Goal: Information Seeking & Learning: Compare options

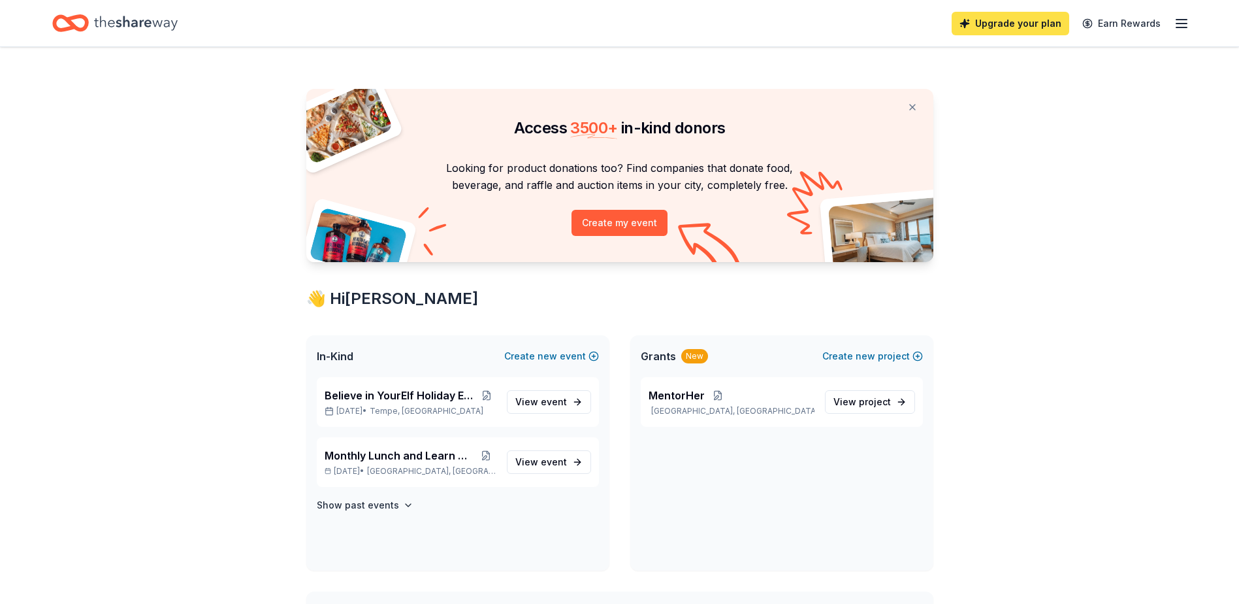
click at [1028, 22] on link "Upgrade your plan" at bounding box center [1011, 24] width 118 height 24
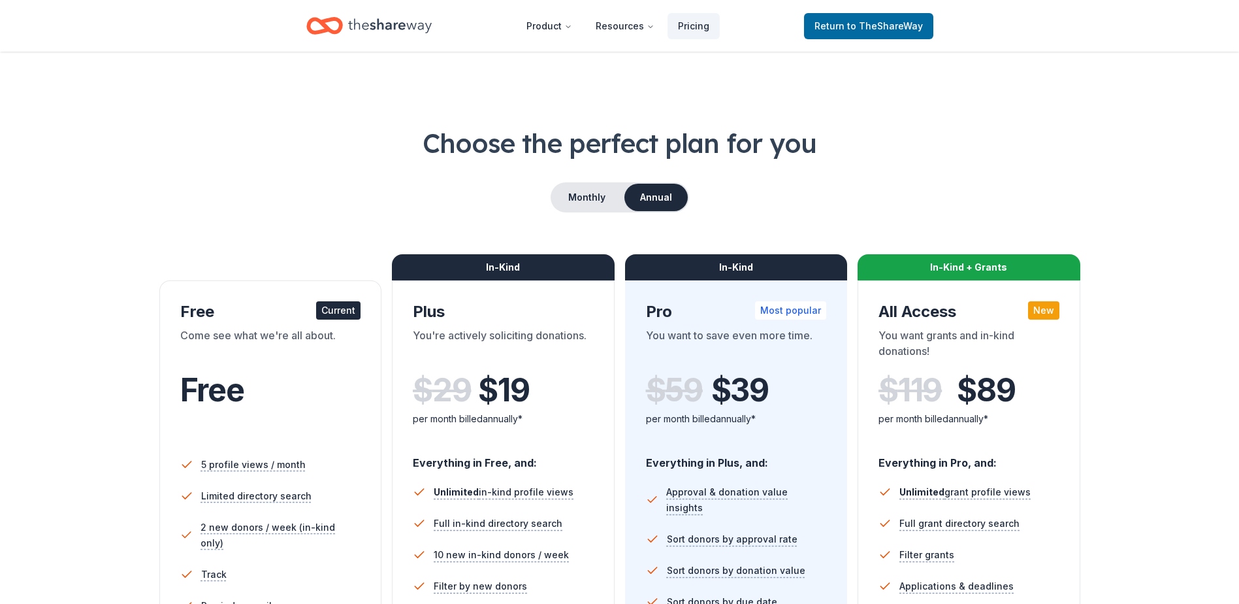
click at [396, 27] on icon "Home" at bounding box center [390, 25] width 84 height 27
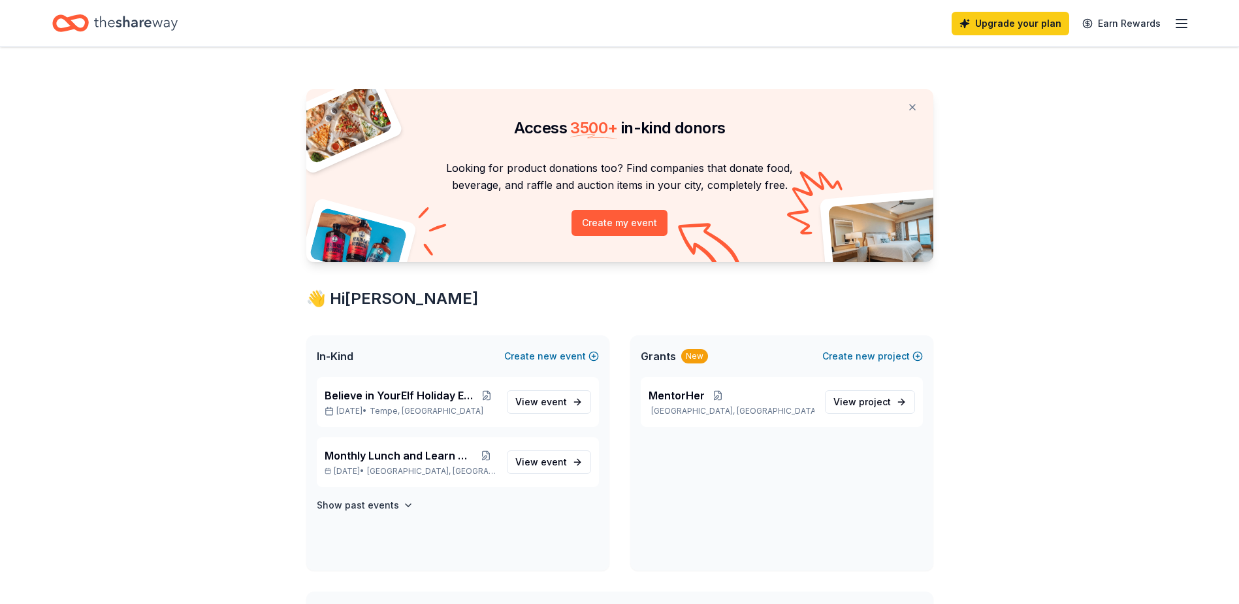
click at [1181, 24] on line "button" at bounding box center [1182, 24] width 10 height 0
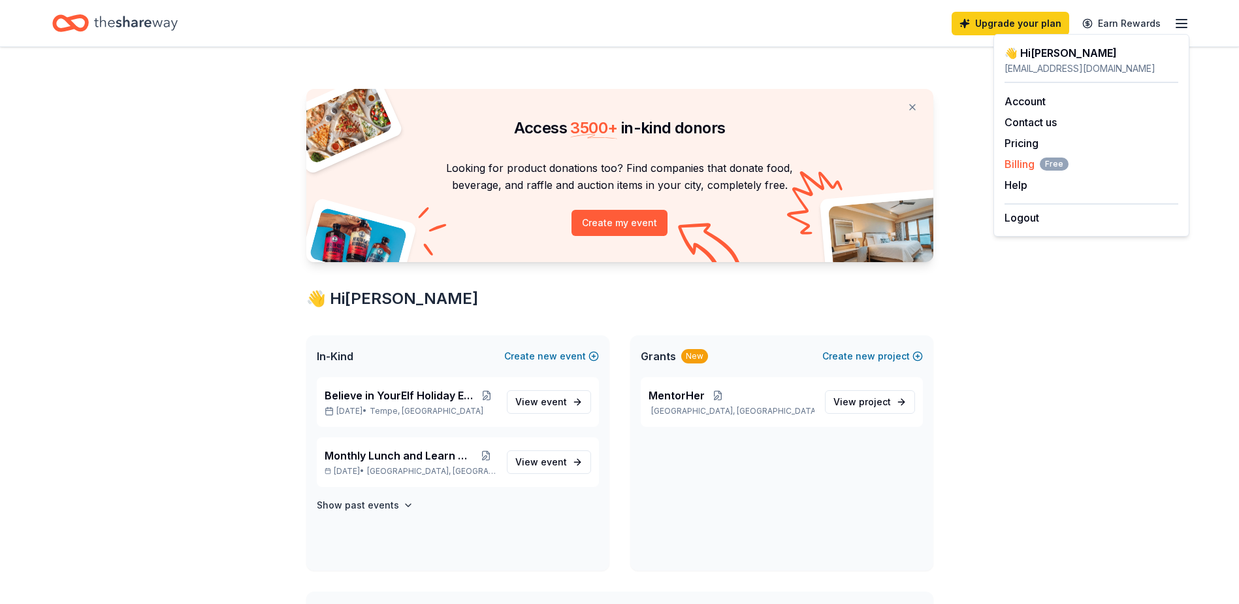
click at [1028, 165] on span "Billing Free" at bounding box center [1037, 164] width 64 height 16
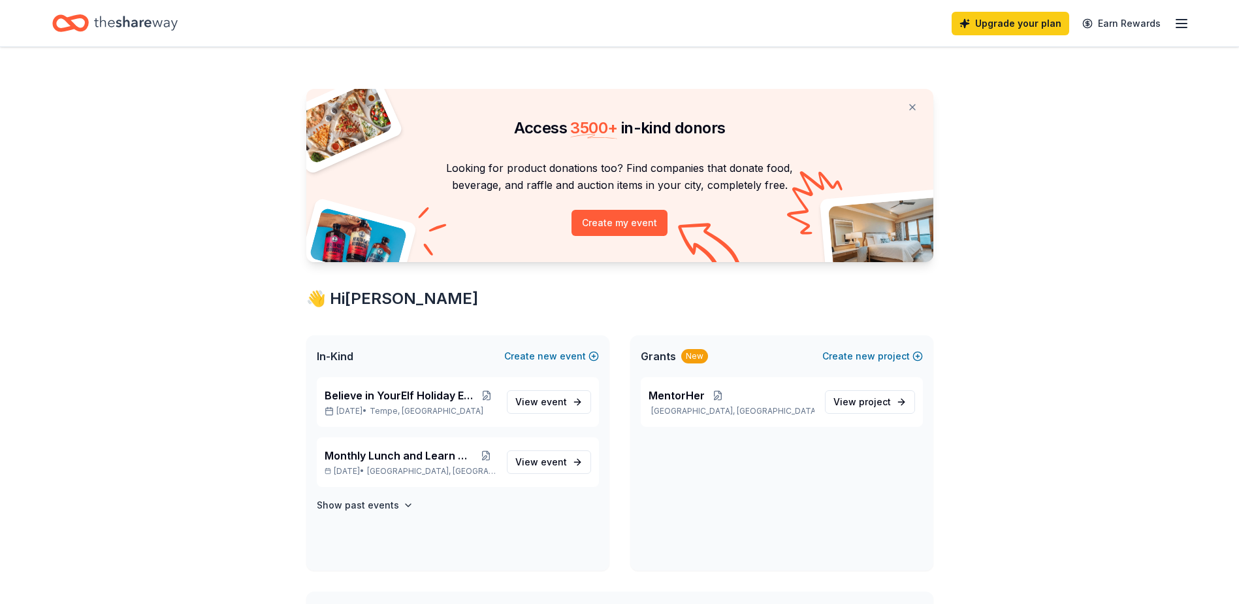
click at [1186, 24] on line "button" at bounding box center [1182, 24] width 10 height 0
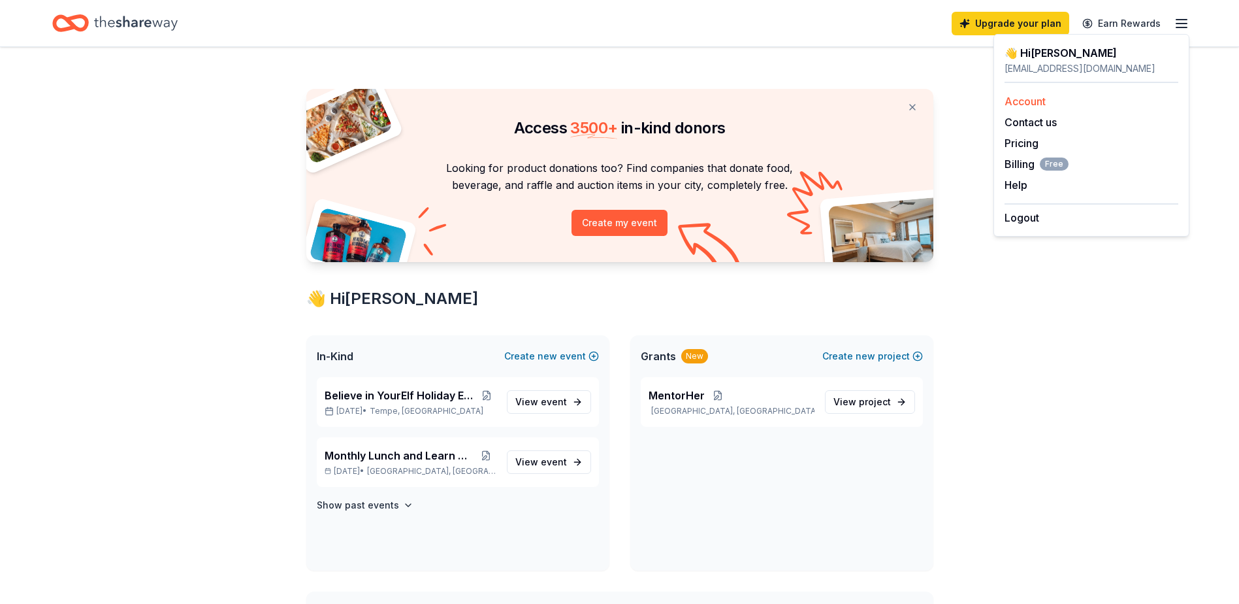
click at [1028, 103] on link "Account" at bounding box center [1025, 101] width 41 height 13
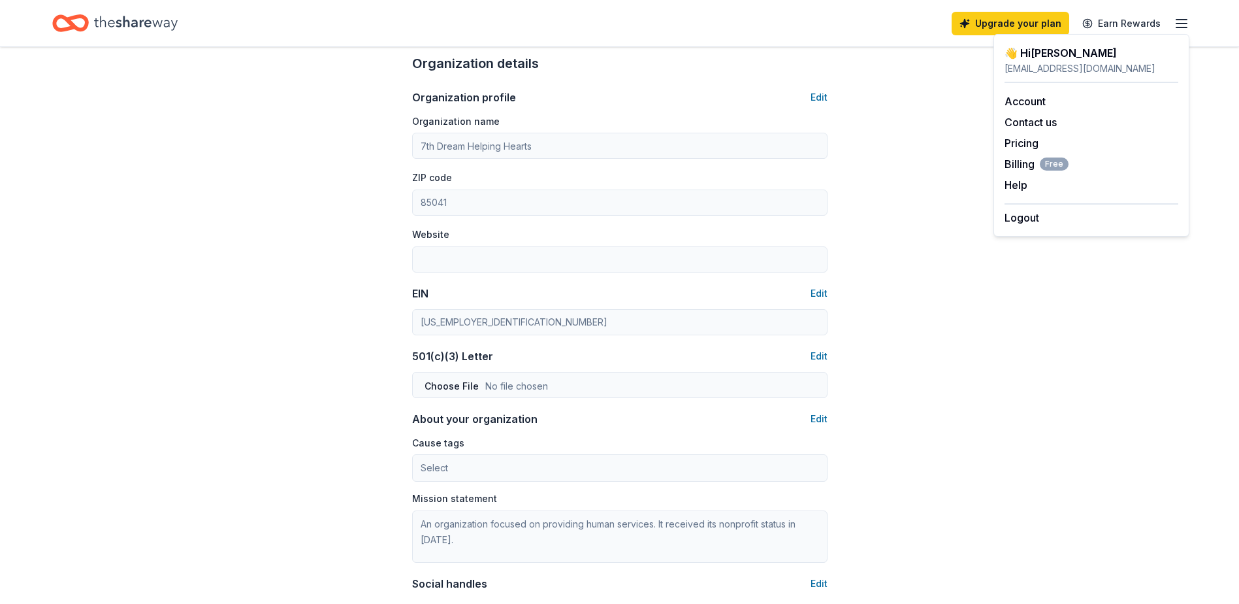
scroll to position [653, 0]
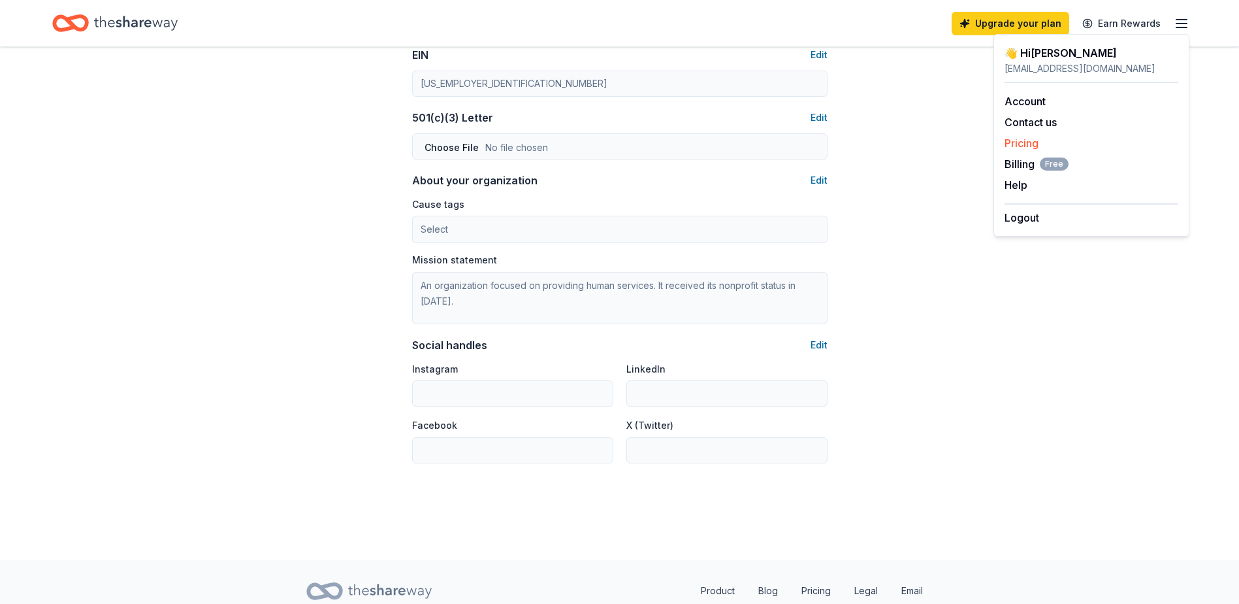
click at [1028, 144] on link "Pricing" at bounding box center [1022, 143] width 34 height 13
